Goal: Task Accomplishment & Management: Use online tool/utility

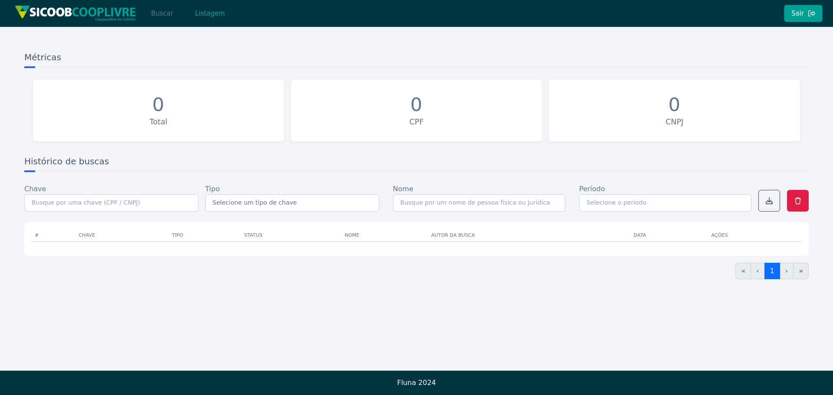
click at [157, 16] on button "Buscar" at bounding box center [162, 13] width 37 height 17
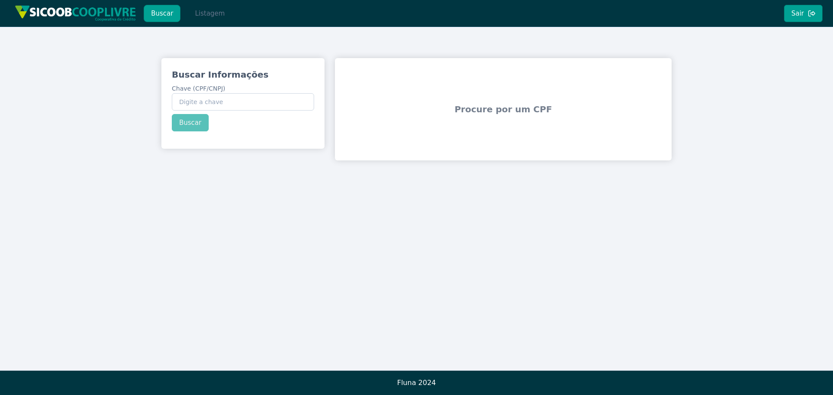
click at [188, 13] on button "Listagem" at bounding box center [209, 13] width 45 height 17
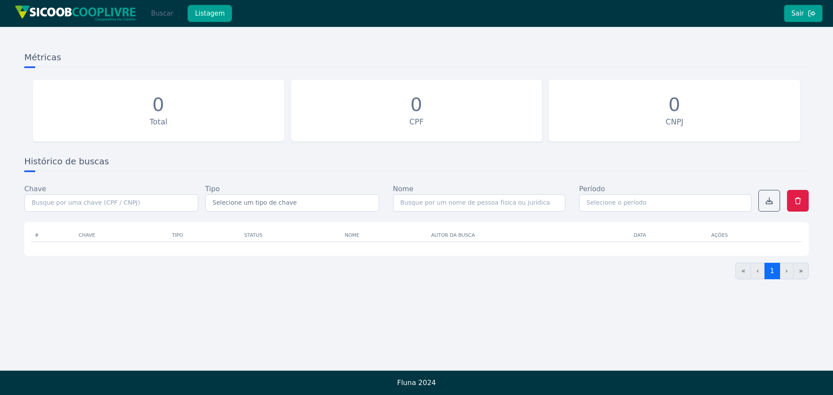
click at [155, 15] on button "Buscar" at bounding box center [162, 13] width 37 height 17
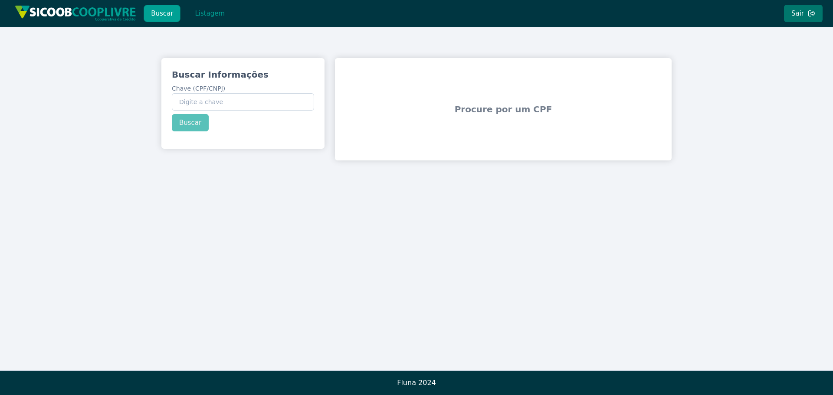
click at [813, 14] on icon at bounding box center [811, 13] width 7 height 6
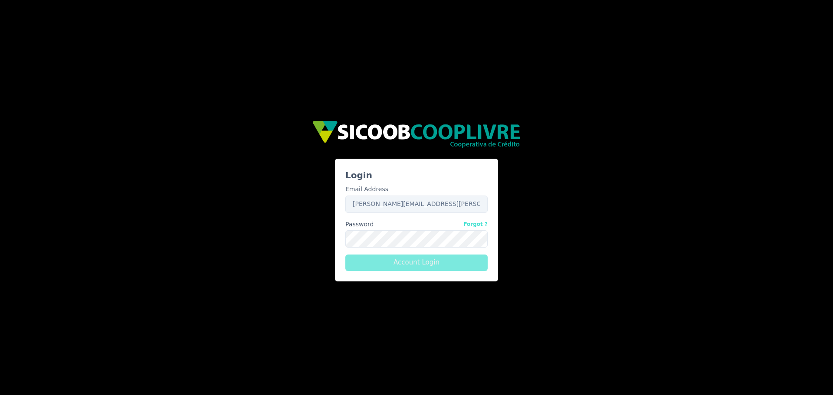
click at [379, 261] on button "Account Login" at bounding box center [416, 263] width 142 height 16
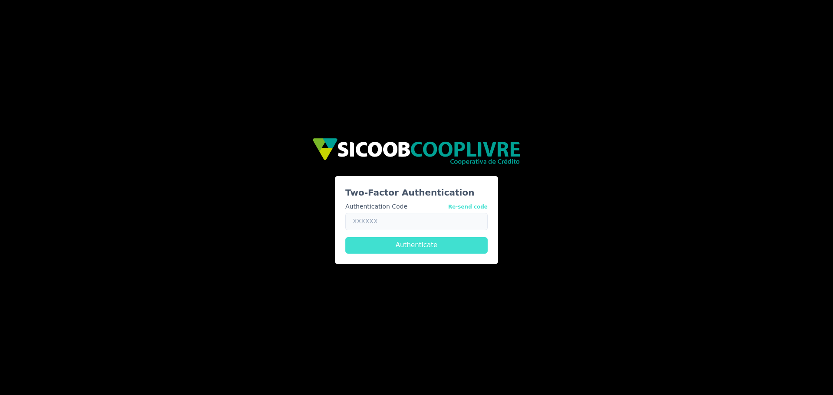
click at [437, 222] on input "text" at bounding box center [416, 221] width 142 height 17
click at [474, 207] on button "Re-send code" at bounding box center [467, 206] width 39 height 9
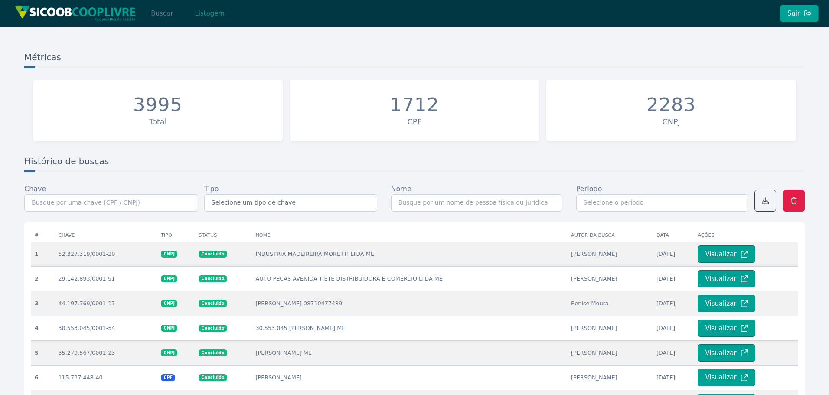
click at [154, 19] on button "Buscar" at bounding box center [162, 13] width 37 height 17
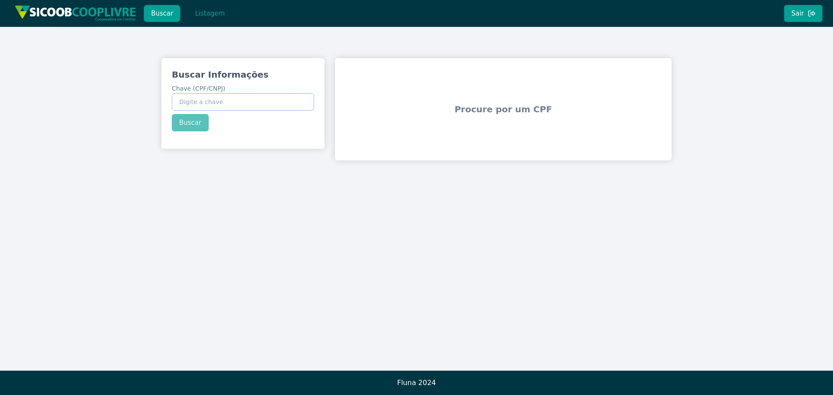
click at [230, 98] on input "Chave (CPF/CNPJ)" at bounding box center [243, 101] width 142 height 17
paste input "302.999.328-00"
type input "302.999.328-00"
click at [189, 124] on div "Buscar Informações Chave (CPF/CNPJ) 302.999.328-00 Buscar" at bounding box center [242, 100] width 163 height 84
click at [189, 124] on button "Buscar" at bounding box center [190, 122] width 37 height 17
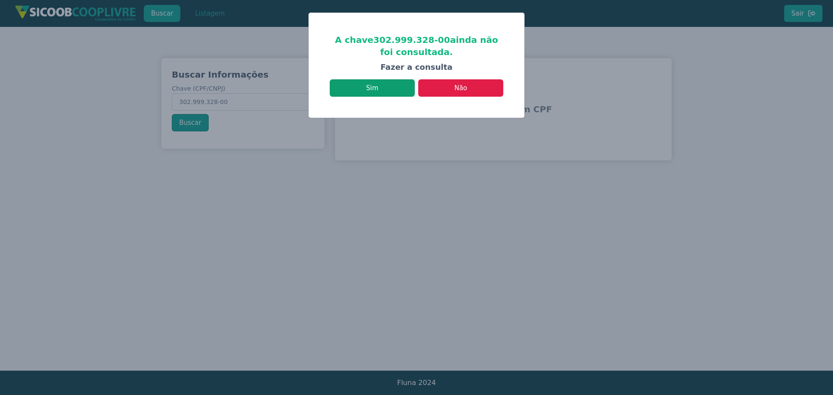
click at [364, 92] on button "Sim" at bounding box center [372, 87] width 85 height 17
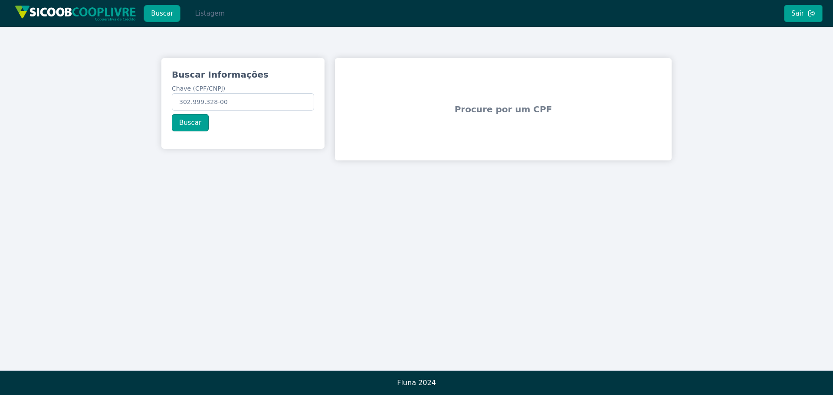
click at [216, 16] on button "Listagem" at bounding box center [209, 13] width 45 height 17
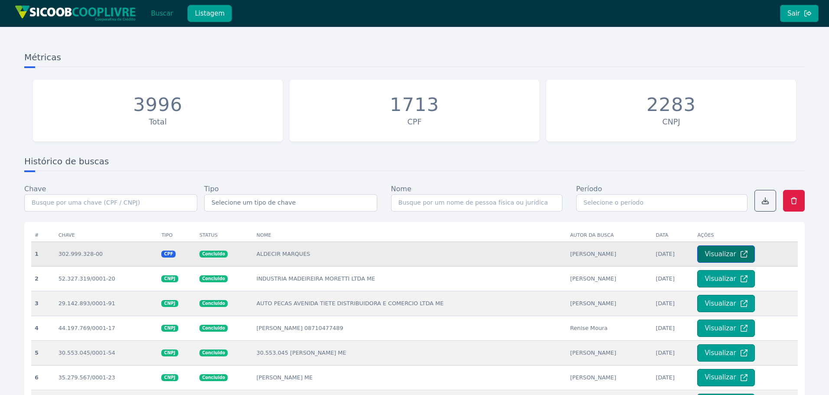
click at [721, 257] on button "Visualizar" at bounding box center [725, 253] width 57 height 17
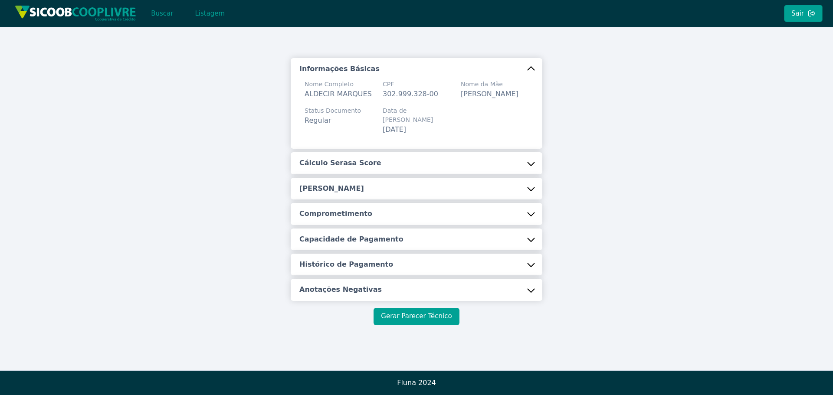
click at [406, 314] on button "Gerar Parecer Técnico" at bounding box center [415, 316] width 85 height 17
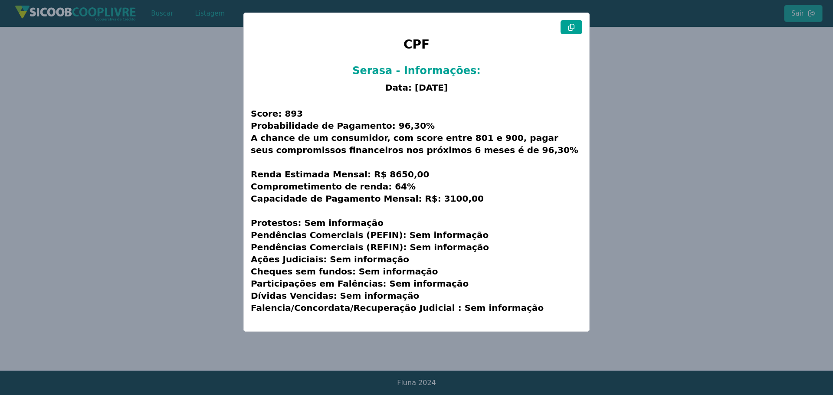
click at [566, 30] on button at bounding box center [571, 27] width 22 height 14
drag, startPoint x: 121, startPoint y: 137, endPoint x: 115, endPoint y: 135, distance: 5.8
click at [119, 136] on modal-container "CPF Serasa - Informações: Data: [DATE] Score: 893 Probabilidade de Pagamento: 9…" at bounding box center [416, 197] width 833 height 395
